Goal: Information Seeking & Learning: Learn about a topic

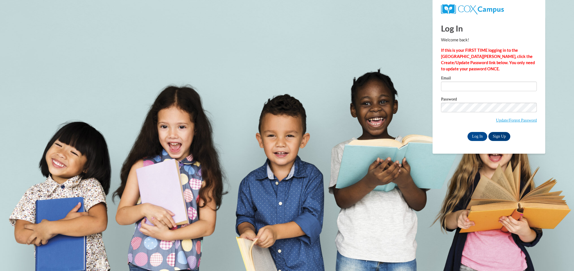
click at [458, 79] on label "Email" at bounding box center [489, 79] width 96 height 6
click at [458, 82] on input "Email" at bounding box center [489, 87] width 96 height 10
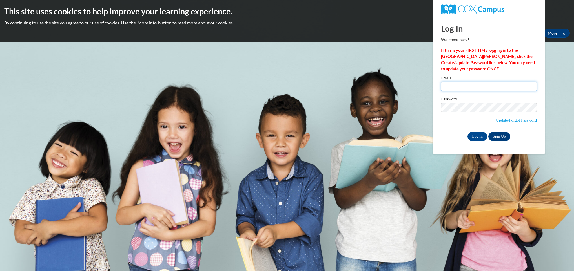
type input "[EMAIL_ADDRESS][DOMAIN_NAME]"
click at [454, 88] on input "[EMAIL_ADDRESS][DOMAIN_NAME]" at bounding box center [489, 87] width 96 height 10
click at [532, 79] on label "Email" at bounding box center [489, 79] width 96 height 6
click at [532, 82] on input "[EMAIL_ADDRESS][DOMAIN_NAME]" at bounding box center [489, 87] width 96 height 10
drag, startPoint x: 478, startPoint y: 141, endPoint x: 475, endPoint y: 139, distance: 3.4
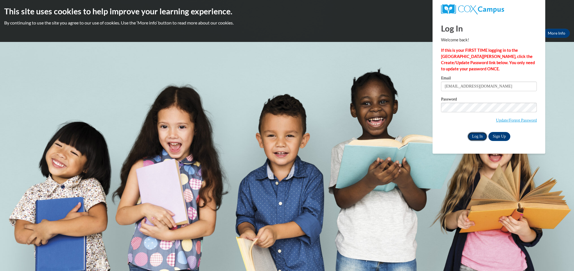
click at [475, 139] on input "Log In" at bounding box center [477, 136] width 20 height 9
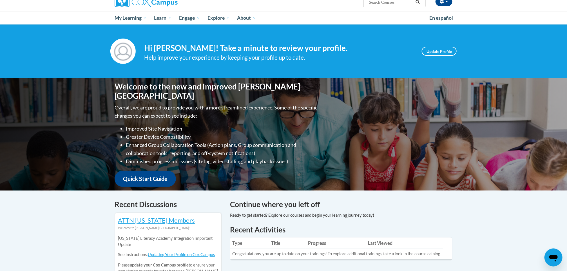
scroll to position [46, 0]
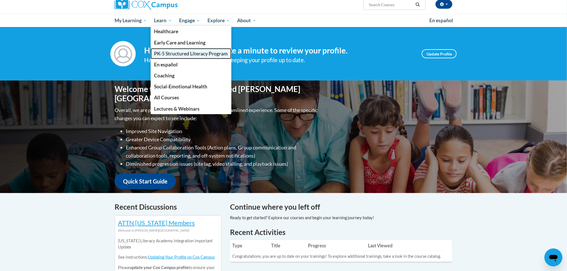
click at [160, 51] on span "PK-5 Structured Literacy Program" at bounding box center [191, 54] width 74 height 6
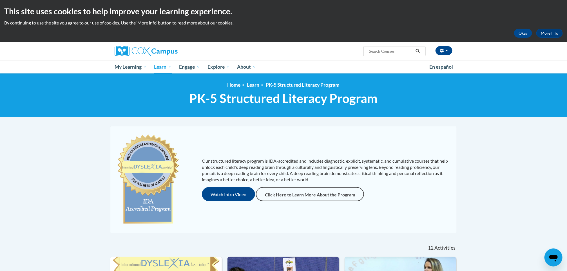
click at [559, 81] on div "<en>Home</en><fr>Accueil</fr><de>Zuhause</de><it>Casa</it><es>Casa</es><pt>Casa…" at bounding box center [283, 95] width 567 height 44
click at [381, 53] on input "Search..." at bounding box center [391, 51] width 45 height 7
type input "Assessing our students"
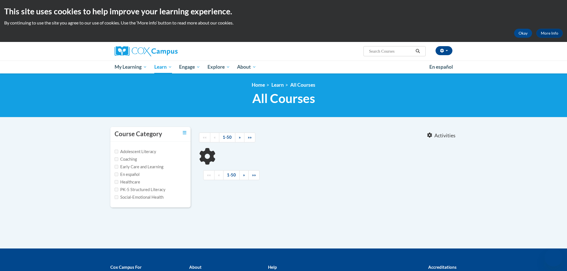
type input "Assessing our students"
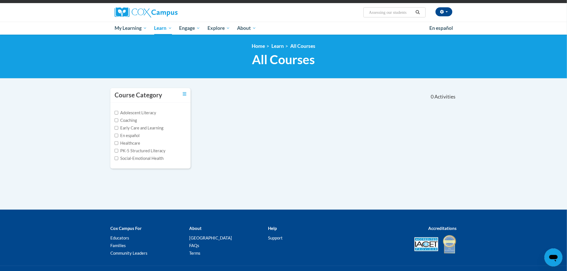
scroll to position [37, 0]
